Goal: Obtain resource: Download file/media

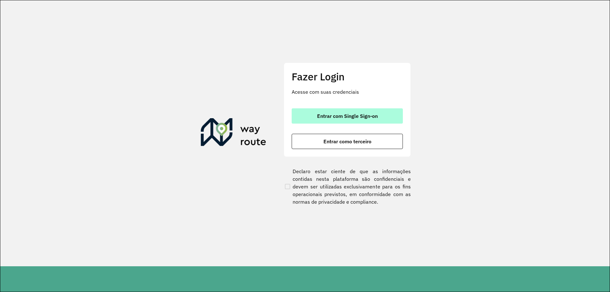
click at [353, 118] on span "Entrar com Single Sign-on" at bounding box center [347, 115] width 61 height 5
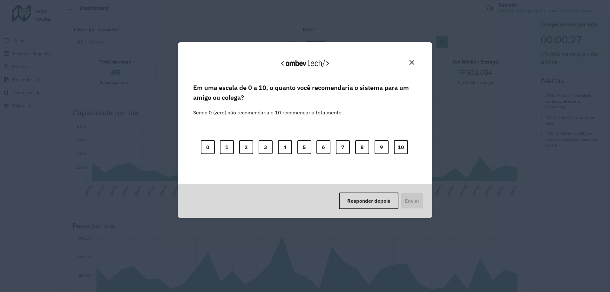
click at [410, 63] on img "Close" at bounding box center [411, 62] width 5 height 5
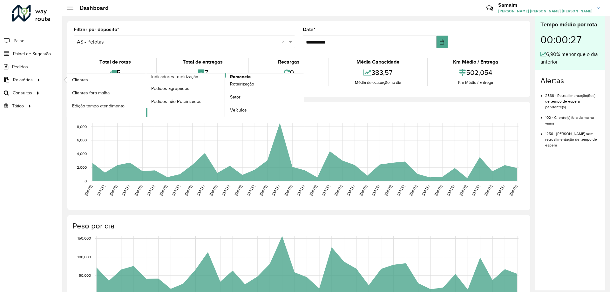
click at [230, 74] on span "Romaneio" at bounding box center [240, 76] width 21 height 7
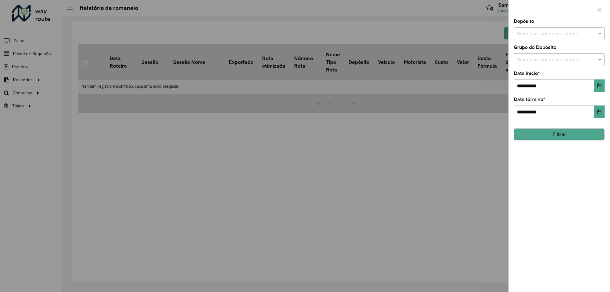
click at [561, 36] on input "text" at bounding box center [555, 34] width 81 height 8
click at [550, 55] on button "Selecionar Todos" at bounding box center [536, 53] width 40 height 10
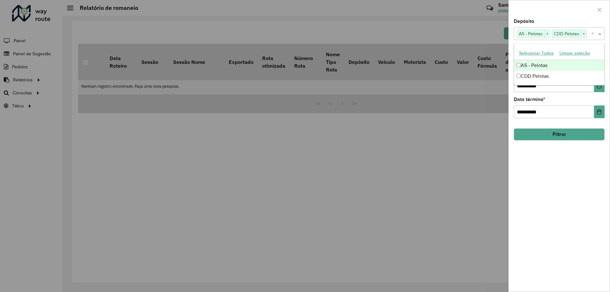
click at [555, 1] on div at bounding box center [559, 9] width 101 height 19
click at [550, 65] on div "Selecione um ou mais itens" at bounding box center [559, 59] width 91 height 13
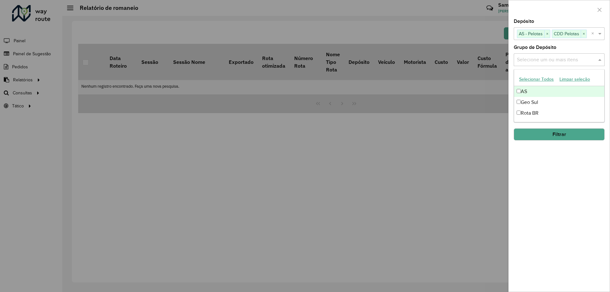
click at [542, 77] on button "Selecionar Todos" at bounding box center [536, 79] width 40 height 10
click at [554, 12] on div at bounding box center [559, 9] width 101 height 19
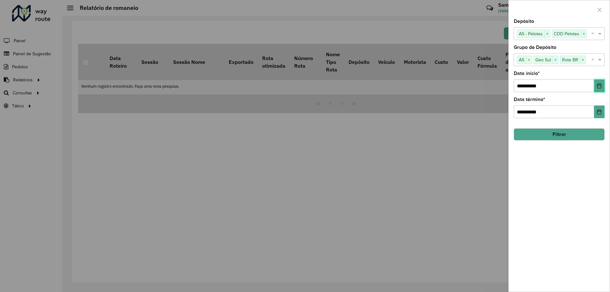
click at [596, 87] on button "Choose Date" at bounding box center [599, 85] width 10 height 13
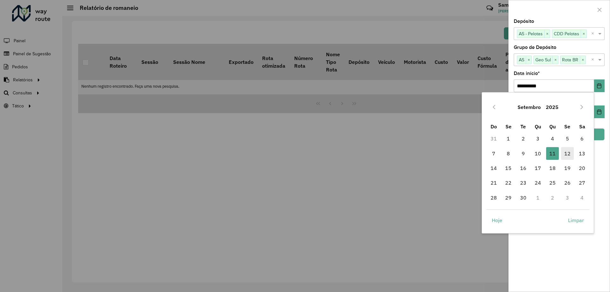
click at [566, 156] on span "12" at bounding box center [567, 153] width 13 height 13
type input "**********"
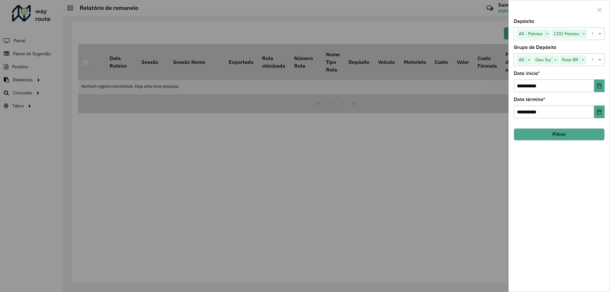
click at [533, 138] on button "Filtrar" at bounding box center [559, 134] width 91 height 12
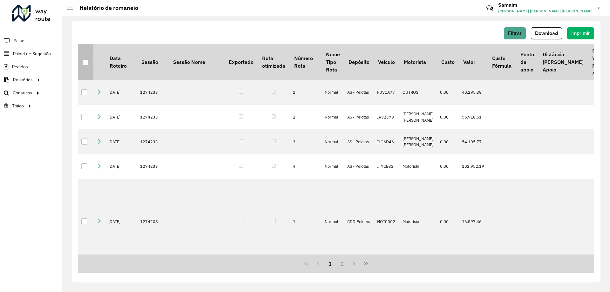
click at [91, 67] on th at bounding box center [85, 62] width 15 height 36
click at [88, 61] on div at bounding box center [86, 62] width 6 height 6
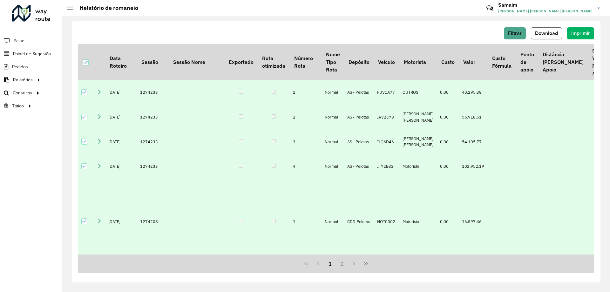
click at [540, 34] on span "Download" at bounding box center [546, 32] width 23 height 5
